Goal: Task Accomplishment & Management: Use online tool/utility

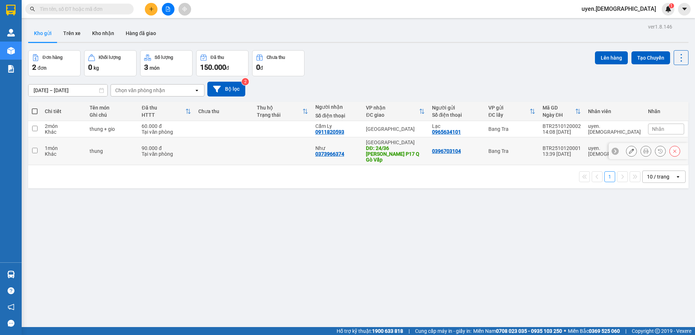
click at [229, 150] on td at bounding box center [224, 151] width 59 height 28
checkbox input "true"
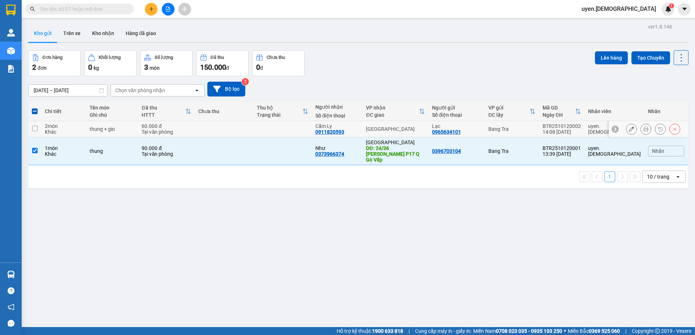
click at [238, 129] on td at bounding box center [224, 129] width 59 height 16
checkbox input "true"
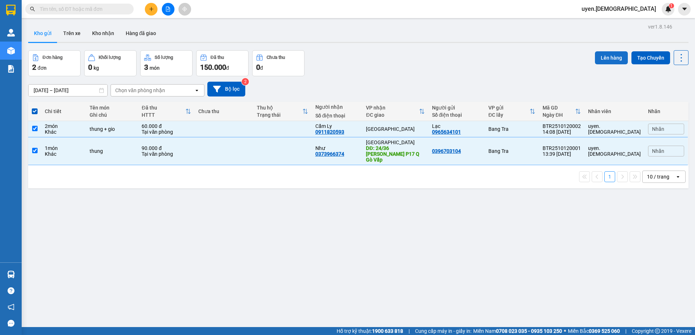
click at [610, 59] on button "Lên hàng" at bounding box center [611, 57] width 33 height 13
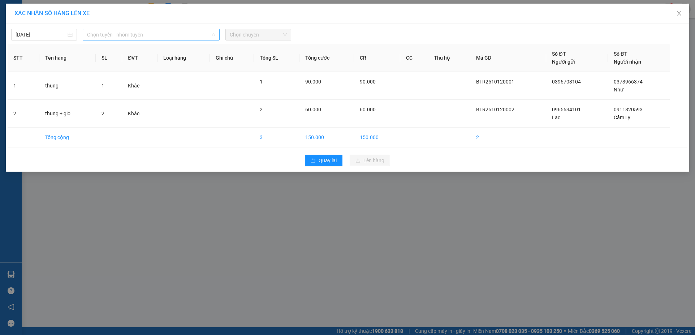
click at [118, 36] on span "Chọn tuyến - nhóm tuyến" at bounding box center [151, 34] width 129 height 11
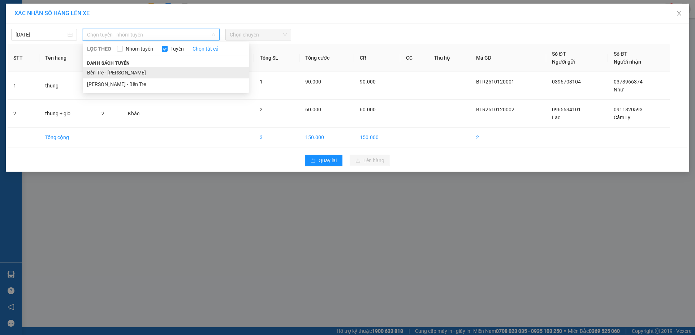
click at [102, 73] on li "Bến Tre - [PERSON_NAME]" at bounding box center [166, 73] width 166 height 12
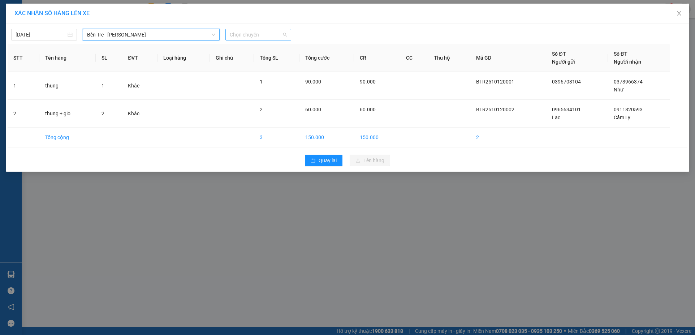
click at [242, 31] on span "Chọn chuyến" at bounding box center [258, 34] width 57 height 11
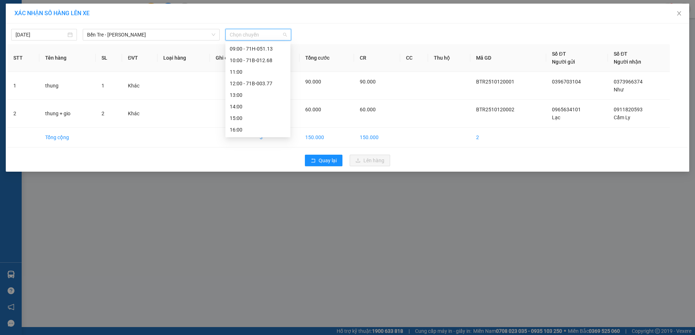
scroll to position [104, 0]
click at [237, 109] on div "15:00" at bounding box center [258, 107] width 56 height 8
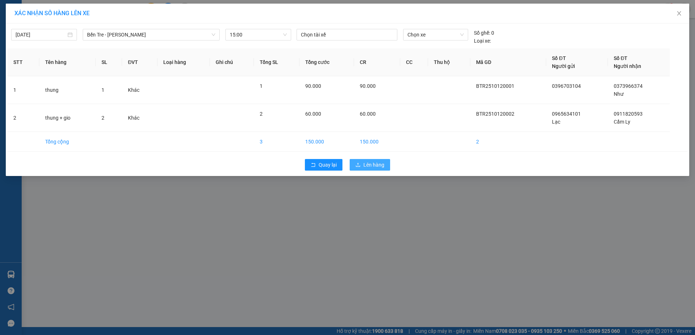
click at [372, 160] on button "Lên hàng" at bounding box center [370, 165] width 40 height 12
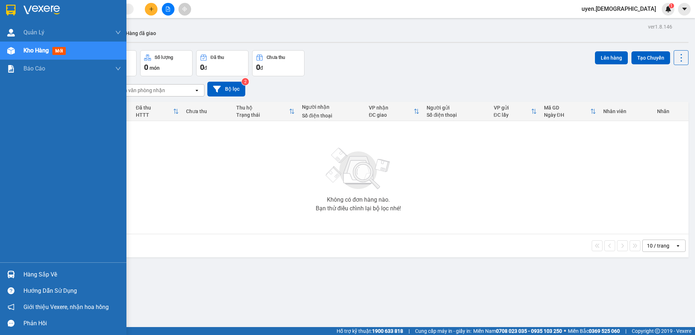
click at [17, 273] on div at bounding box center [11, 274] width 13 height 13
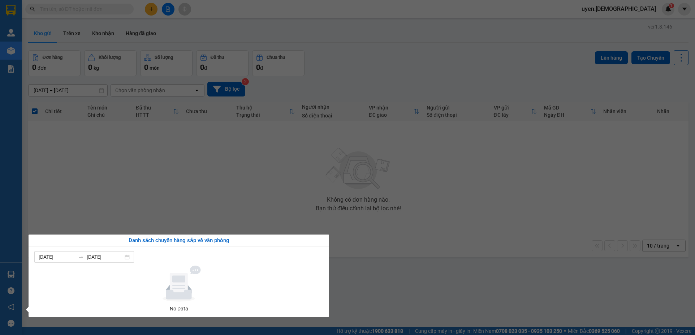
click at [221, 151] on section "Kết quả tìm kiếm ( 0 ) Bộ lọc No Data uyen.bahai 1 Quản Lý Quản lý khách hàng m…" at bounding box center [347, 167] width 695 height 335
